Goal: Task Accomplishment & Management: Use online tool/utility

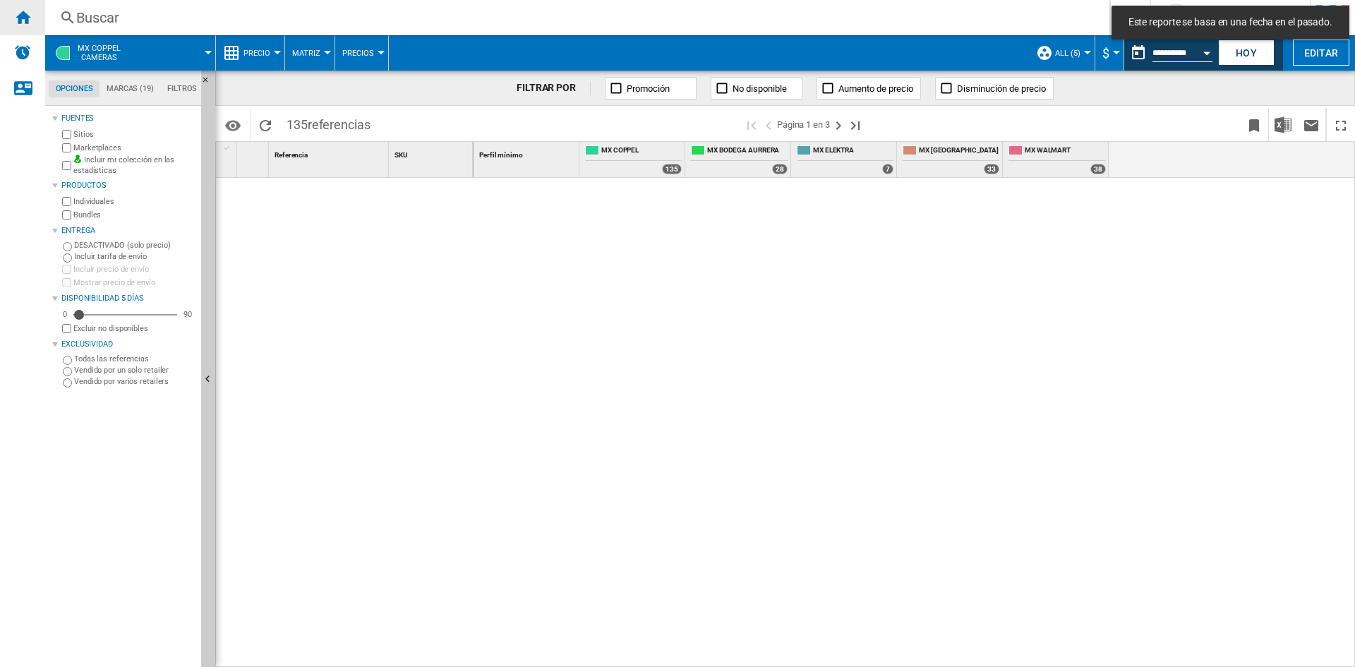
click at [31, 12] on div "Inicio" at bounding box center [22, 17] width 45 height 35
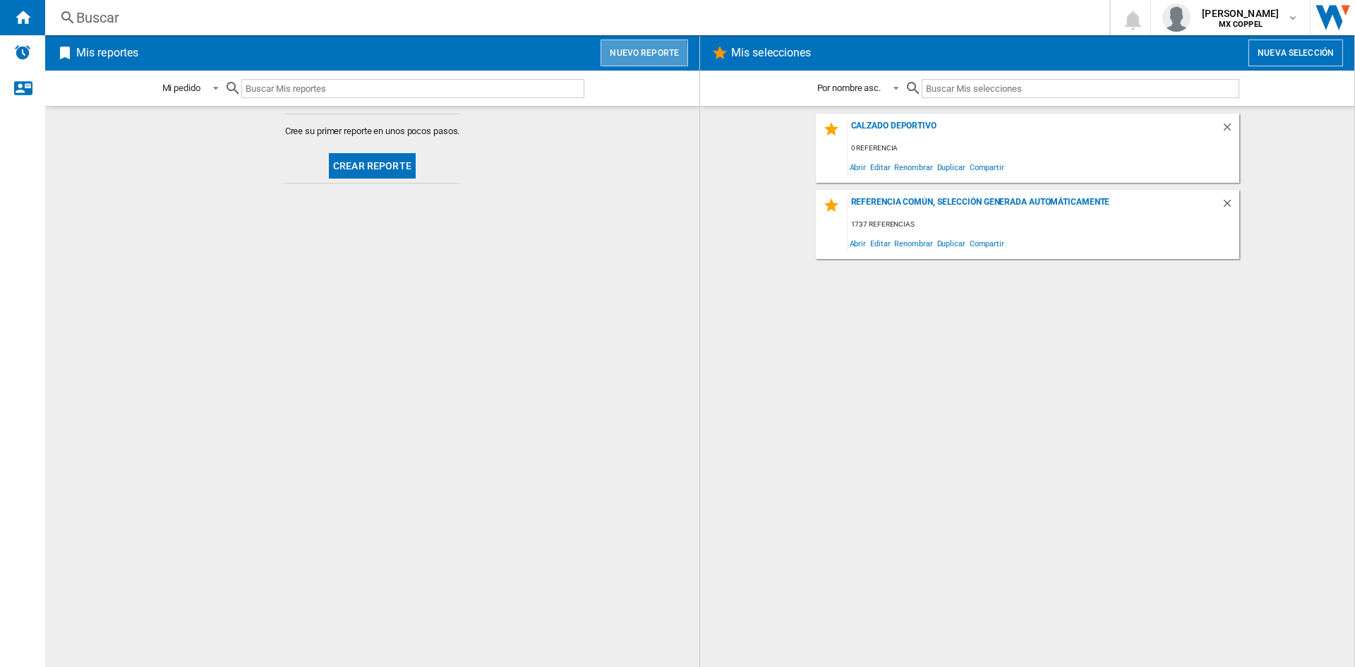
click at [634, 63] on button "Nuevo reporte" at bounding box center [643, 53] width 87 height 27
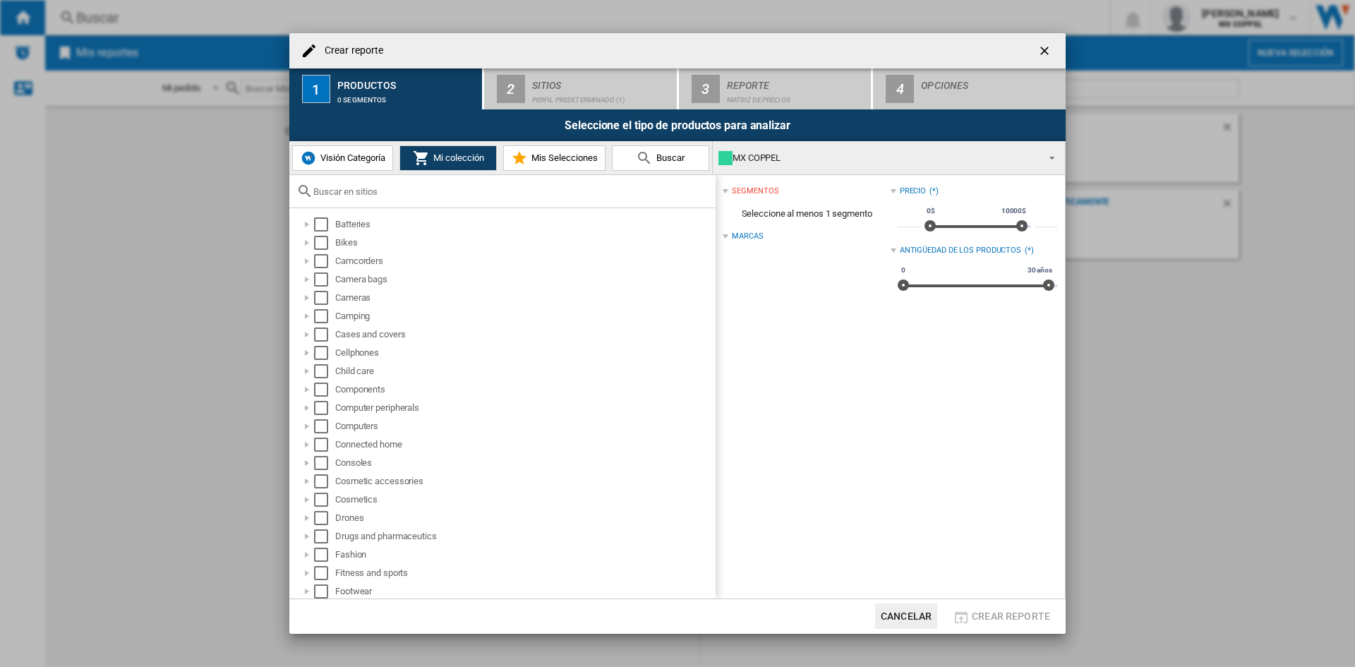
click at [351, 192] on input "text" at bounding box center [510, 191] width 395 height 11
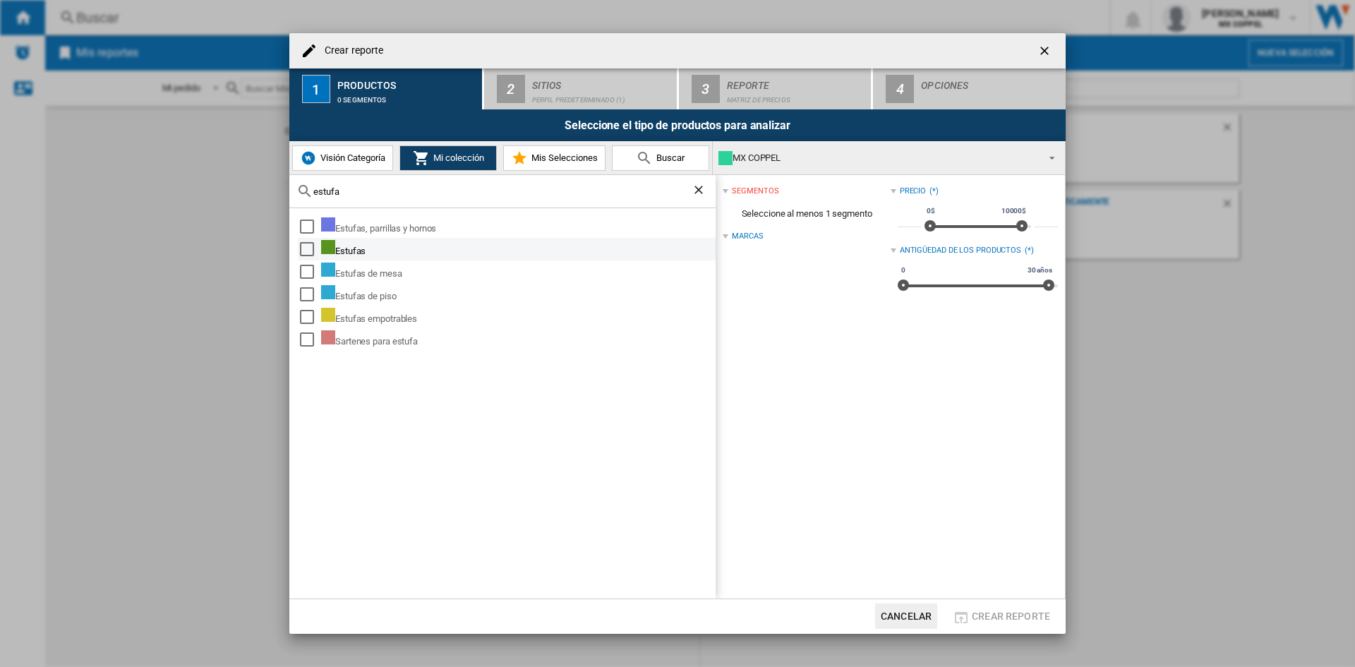
type input "estufa"
click at [298, 246] on div "Estufas" at bounding box center [507, 249] width 418 height 23
click at [301, 249] on div "Select" at bounding box center [307, 249] width 14 height 14
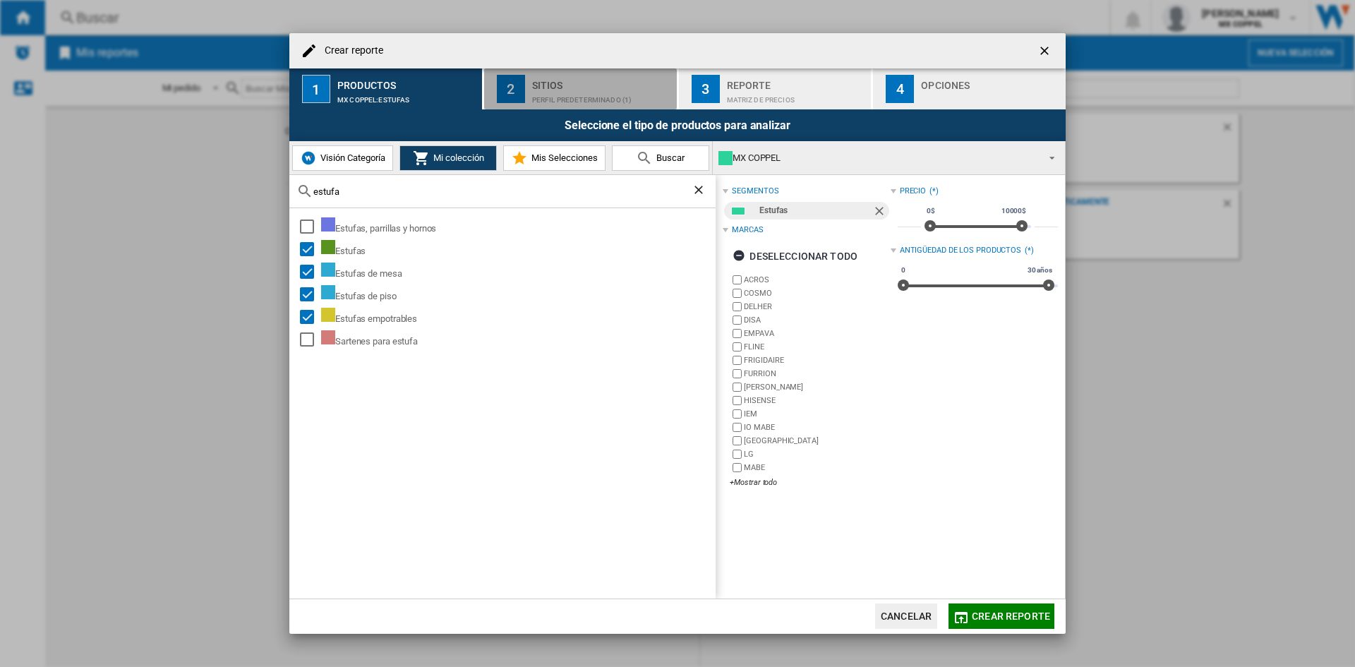
click at [567, 92] on div "Perfil predeterminado (1)" at bounding box center [601, 96] width 139 height 15
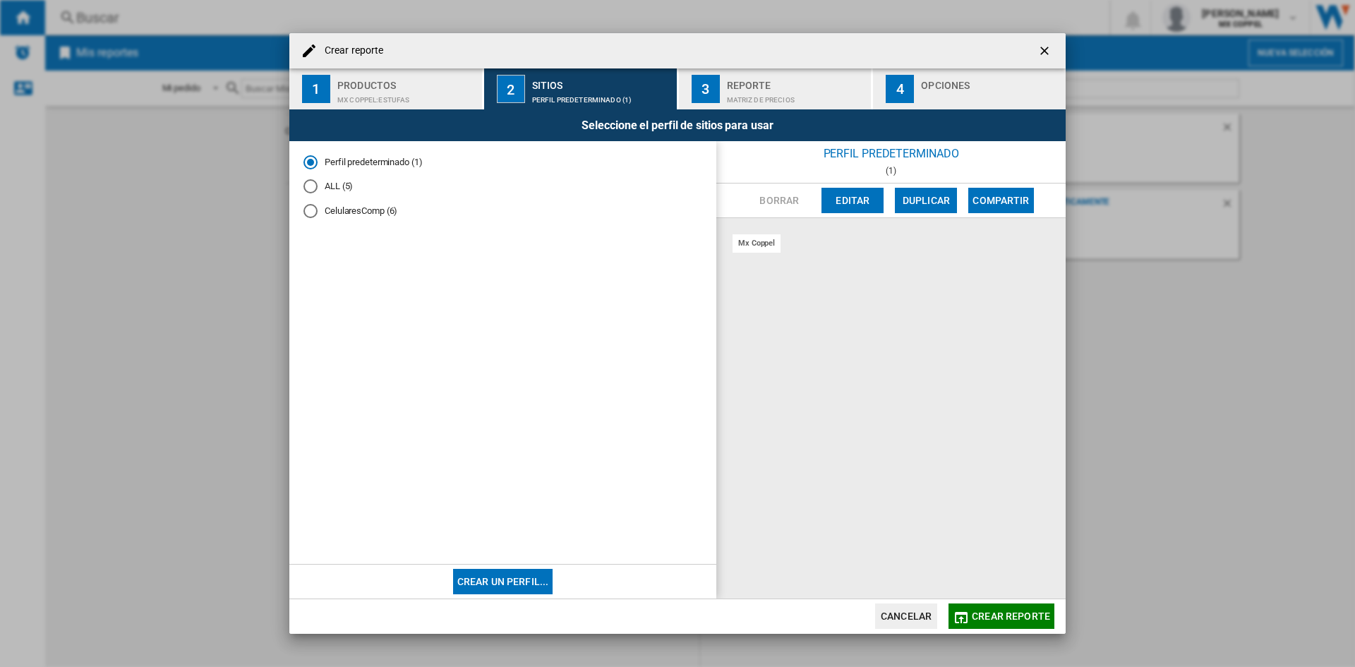
click at [365, 186] on md-radio-button "ALL (5)" at bounding box center [502, 186] width 399 height 13
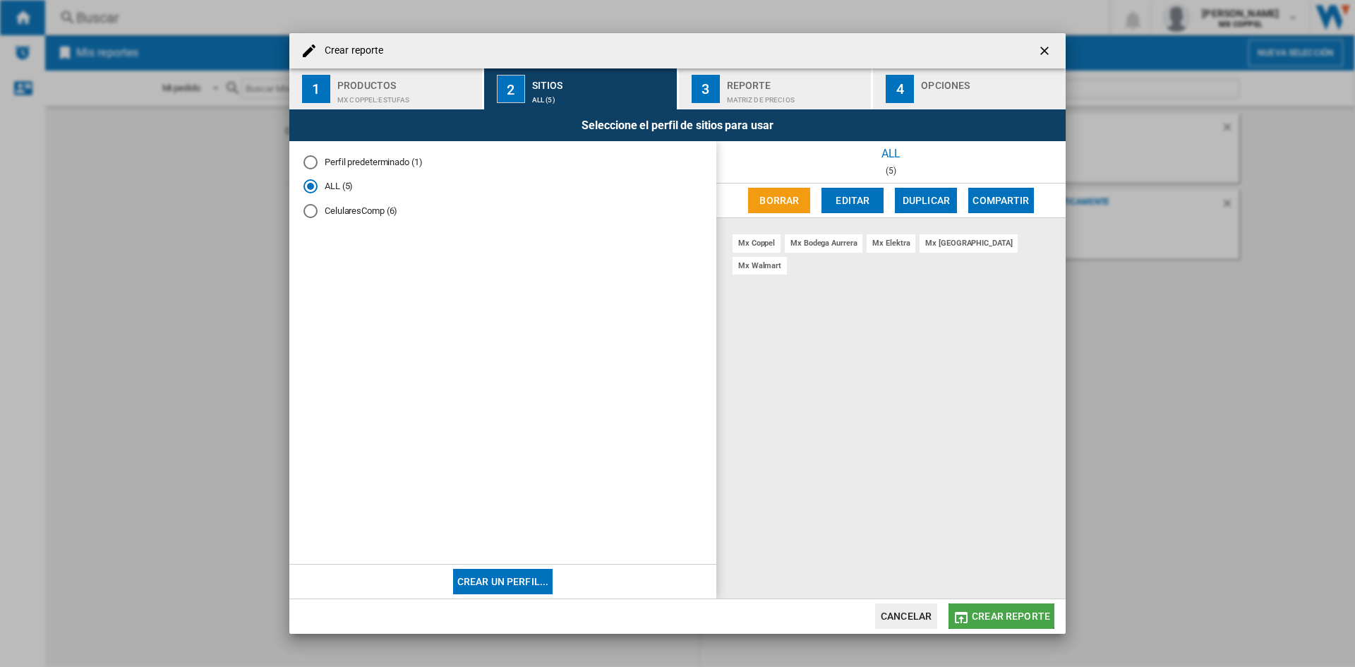
click at [1003, 619] on span "Crear reporte" at bounding box center [1010, 615] width 78 height 11
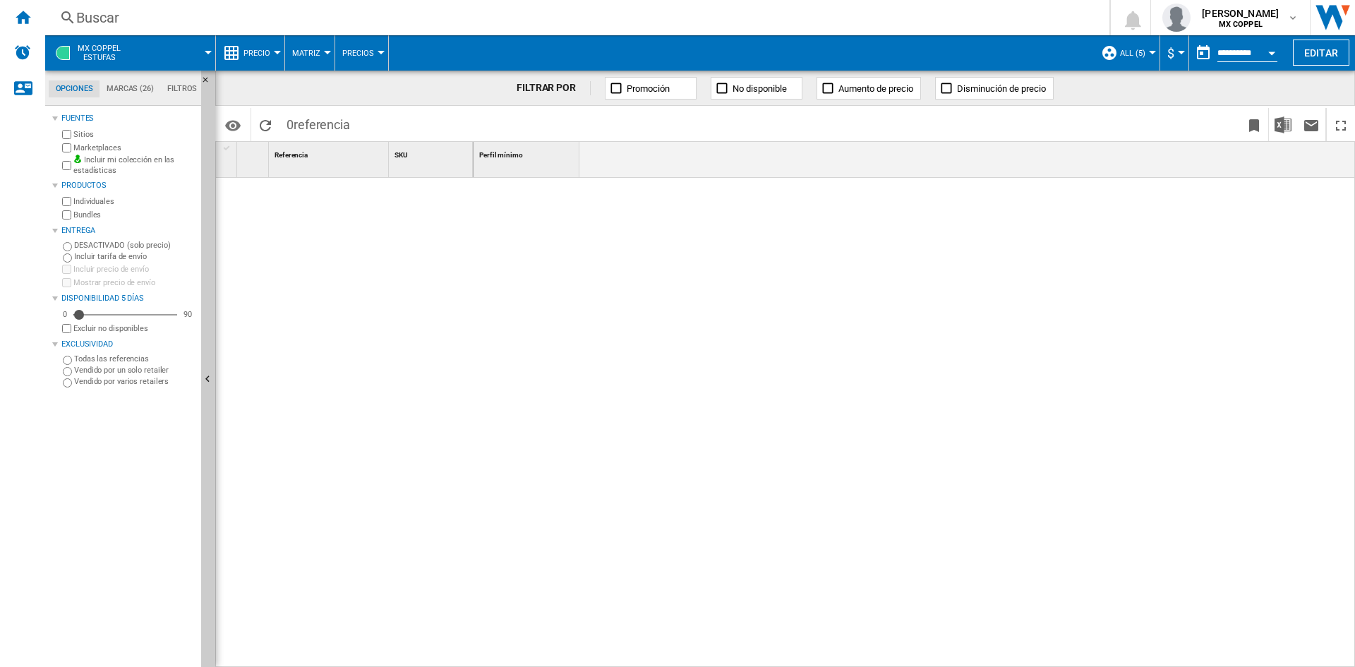
click at [262, 52] on span "Precio" at bounding box center [256, 53] width 27 height 9
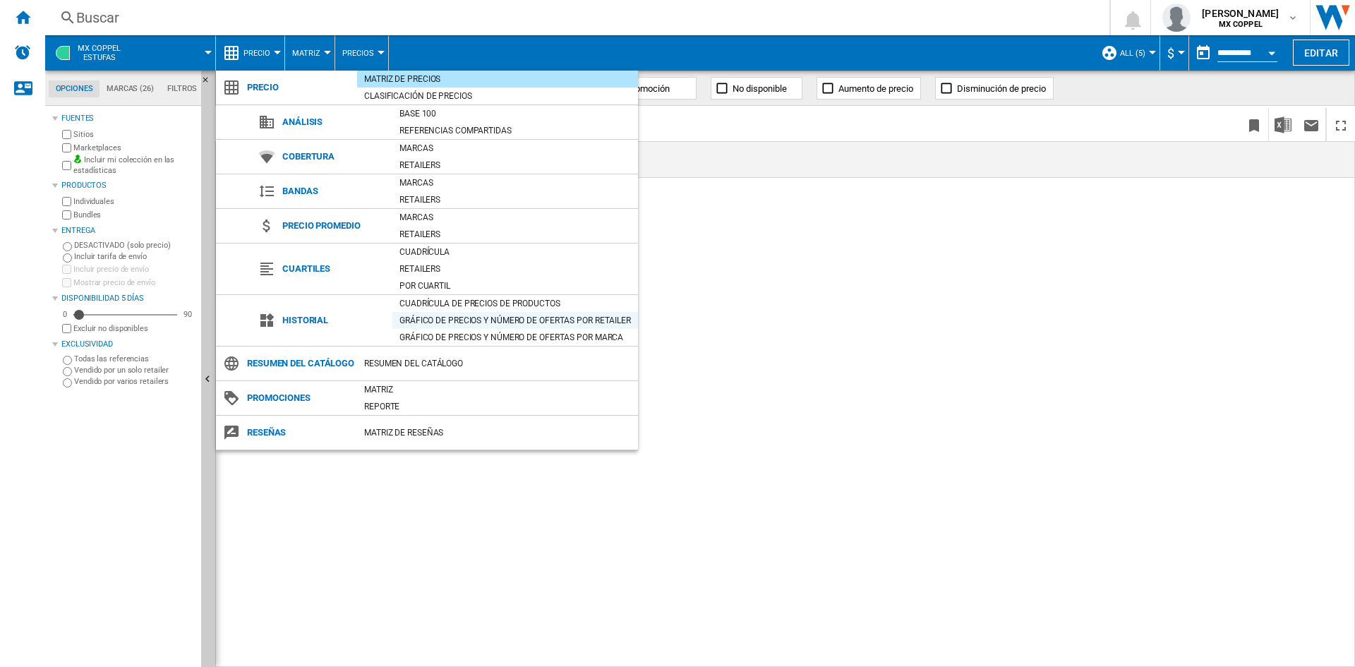
click at [435, 321] on div "Gráfico de precios y número de ofertas por retailer" at bounding box center [515, 320] width 246 height 14
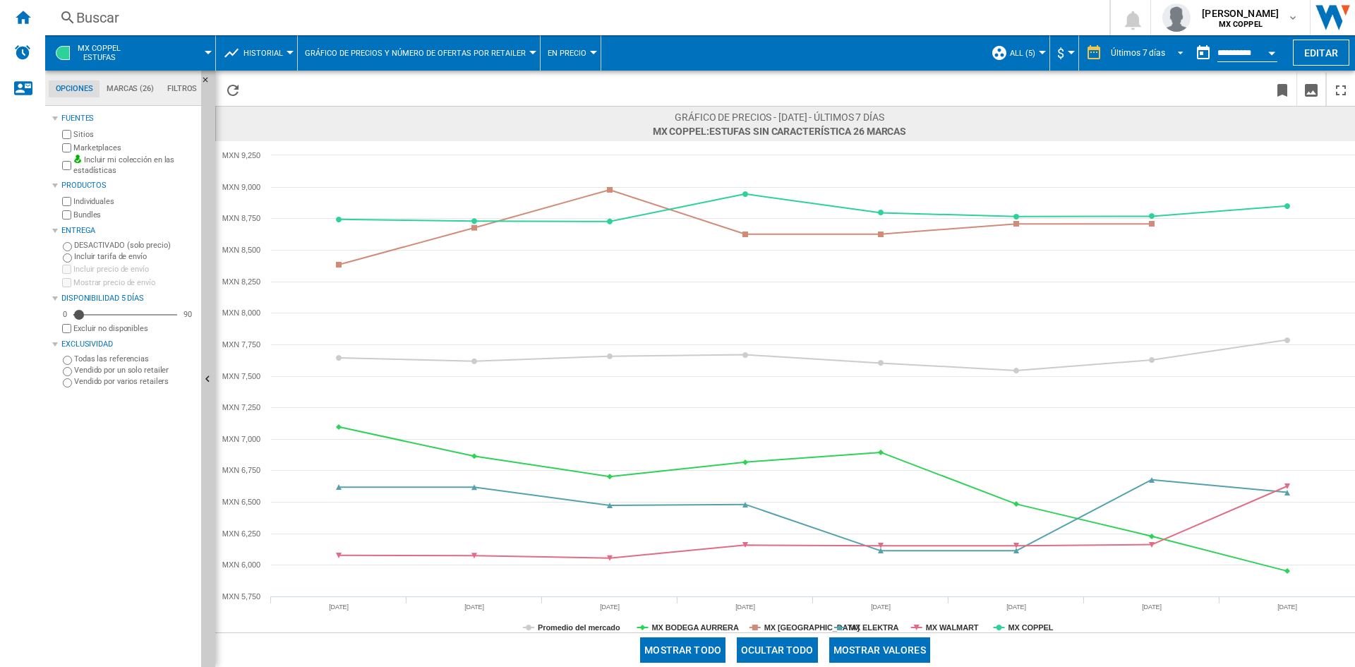
click at [1118, 52] on div "Últimos 7 días" at bounding box center [1137, 53] width 54 height 10
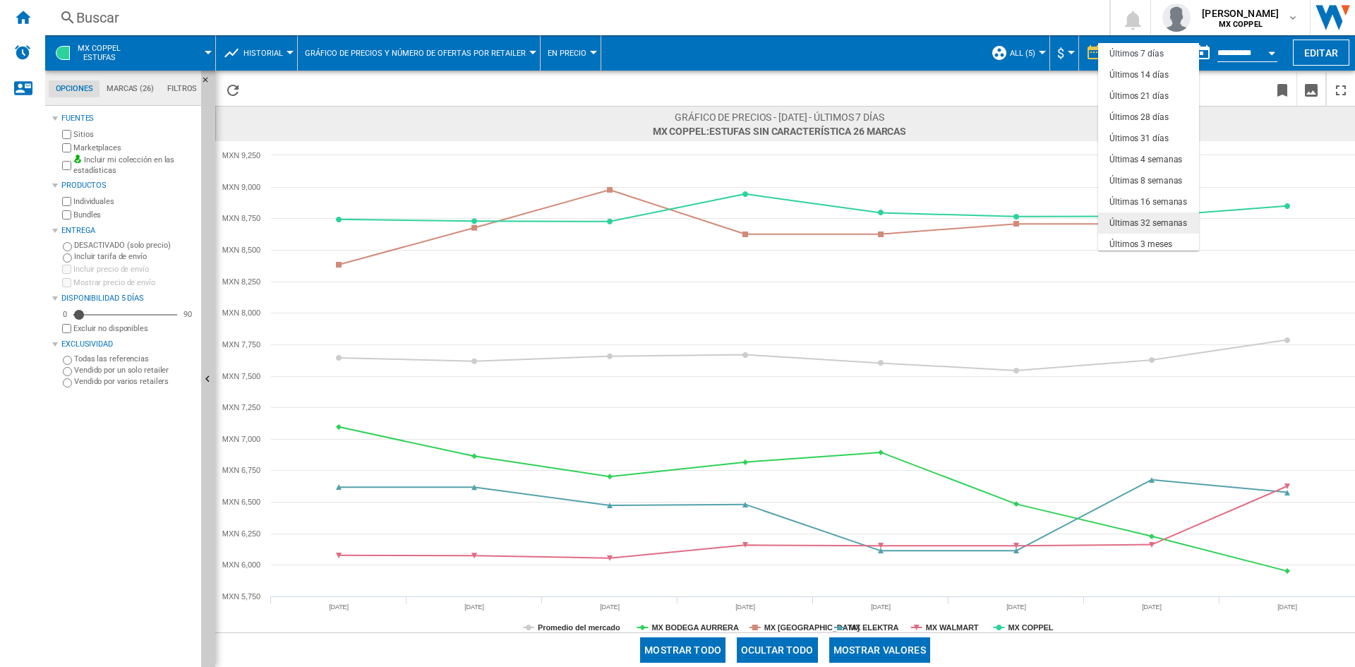
scroll to position [89, 0]
click at [1151, 217] on div "Últimos 12 meses" at bounding box center [1142, 219] width 67 height 12
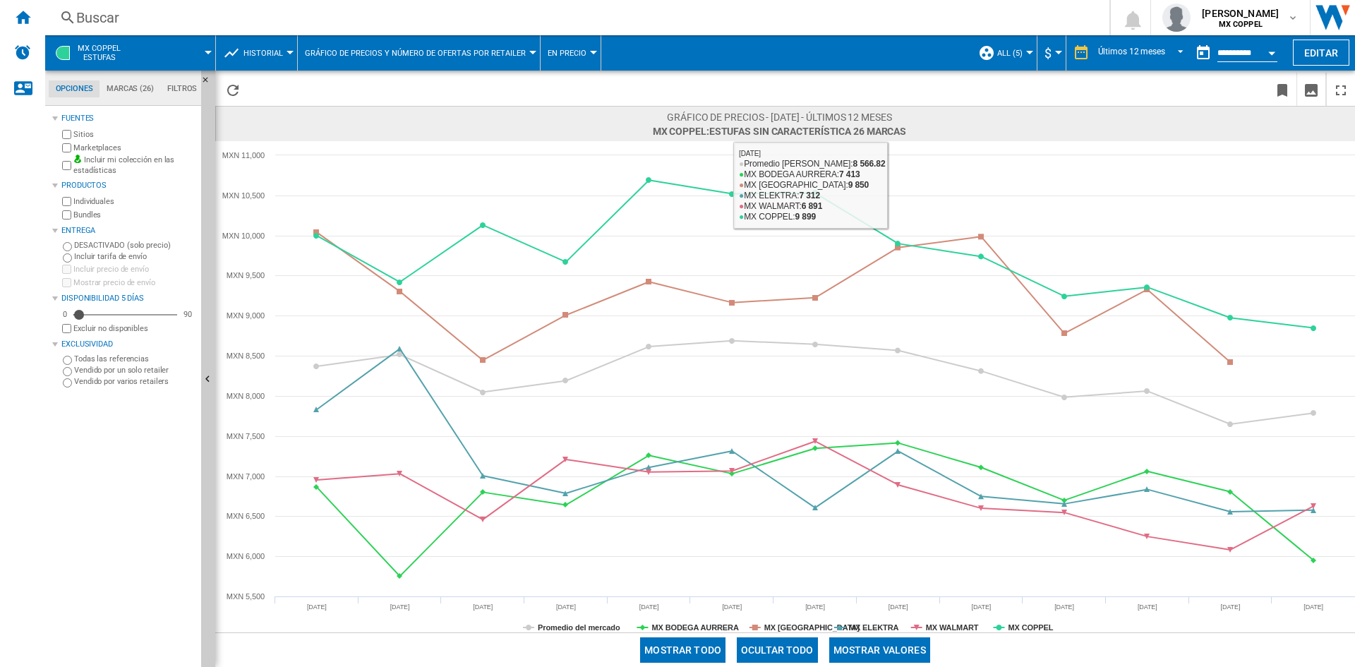
click at [590, 52] on div at bounding box center [593, 53] width 7 height 4
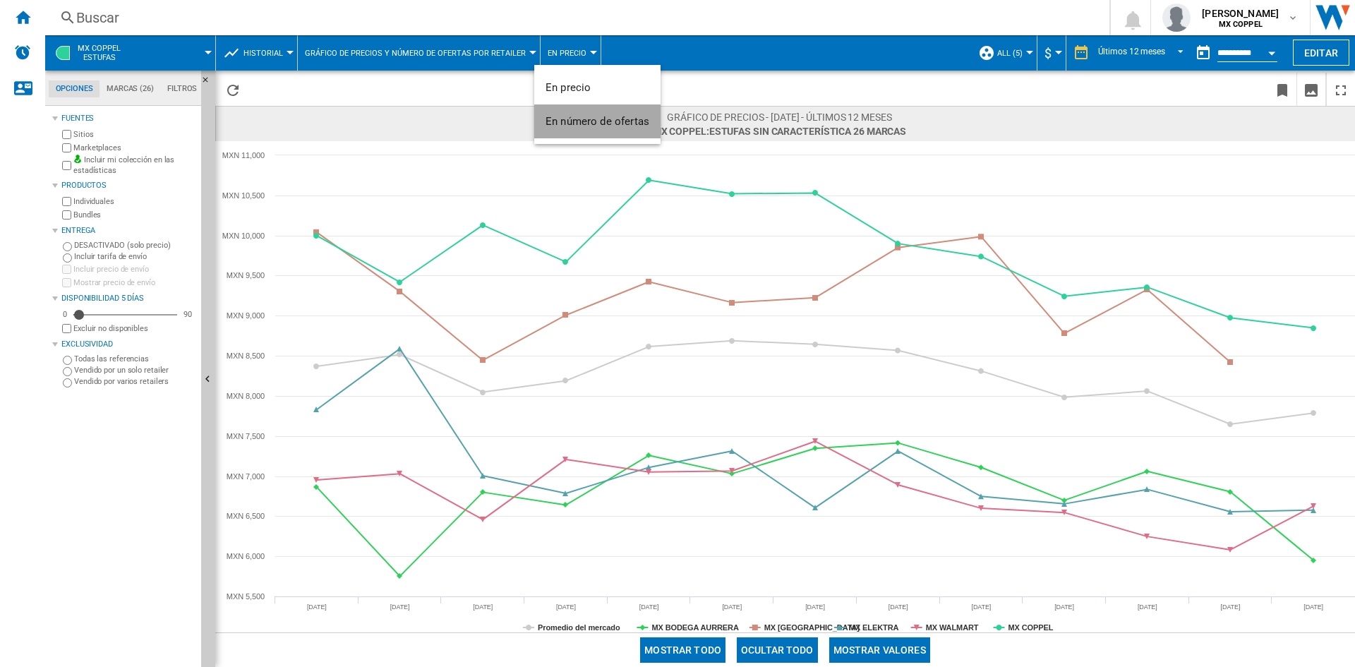
click at [600, 117] on span "En número de ofertas" at bounding box center [597, 121] width 104 height 13
